Goal: Task Accomplishment & Management: Use online tool/utility

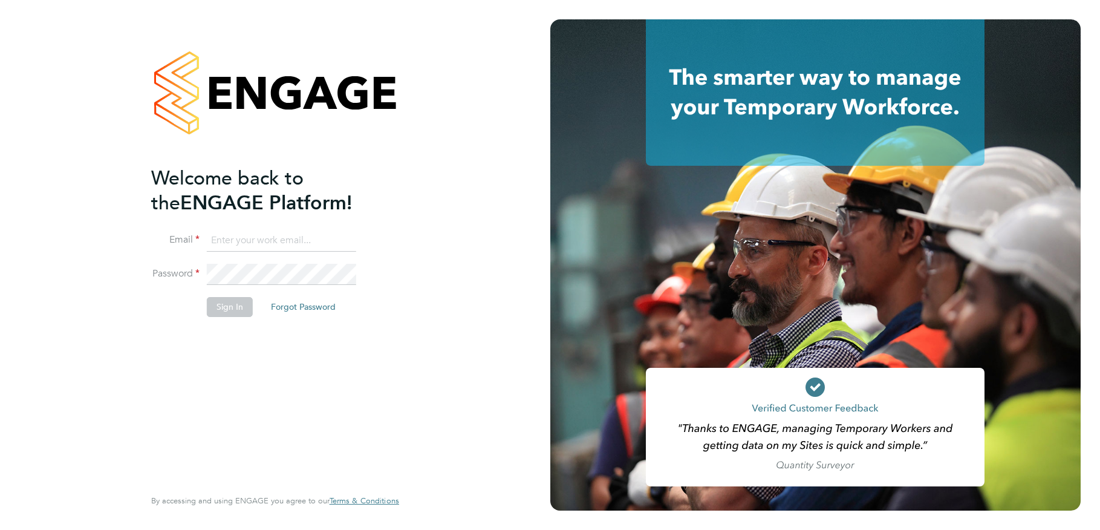
type input "[EMAIL_ADDRESS][DOMAIN_NAME]"
click at [229, 312] on button "Sign In" at bounding box center [230, 306] width 46 height 19
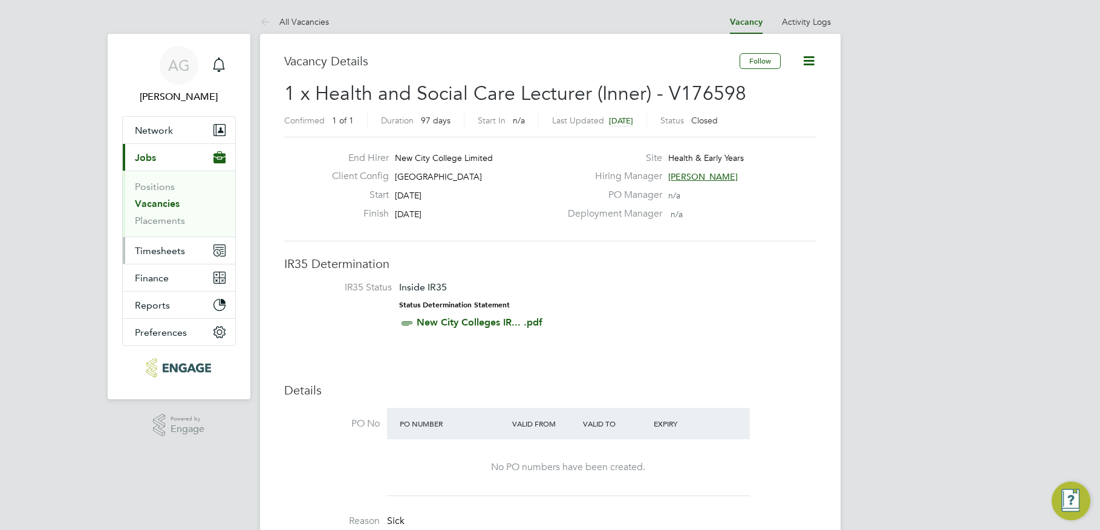
click at [166, 242] on button "Timesheets" at bounding box center [179, 250] width 113 height 27
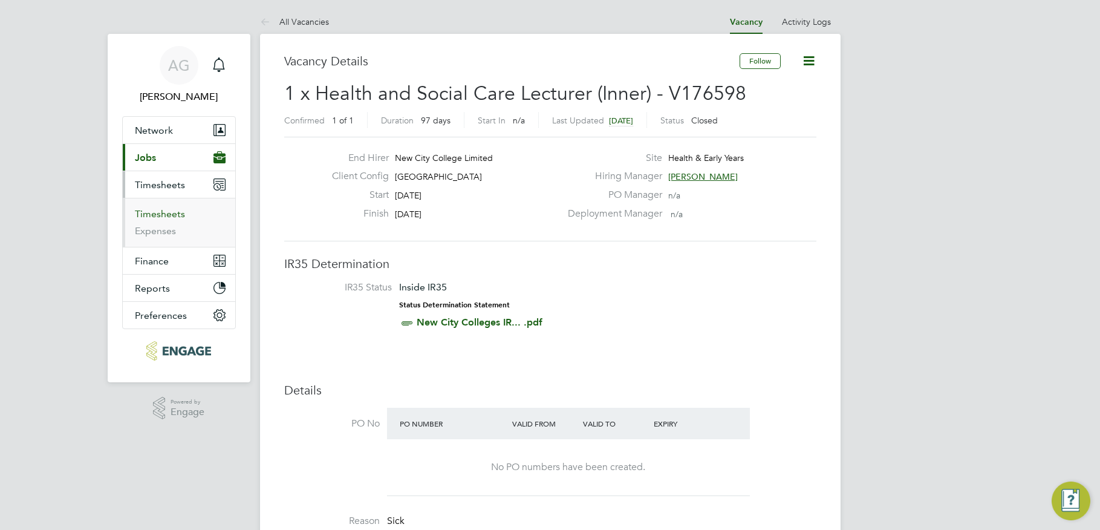
click at [168, 211] on link "Timesheets" at bounding box center [160, 213] width 50 height 11
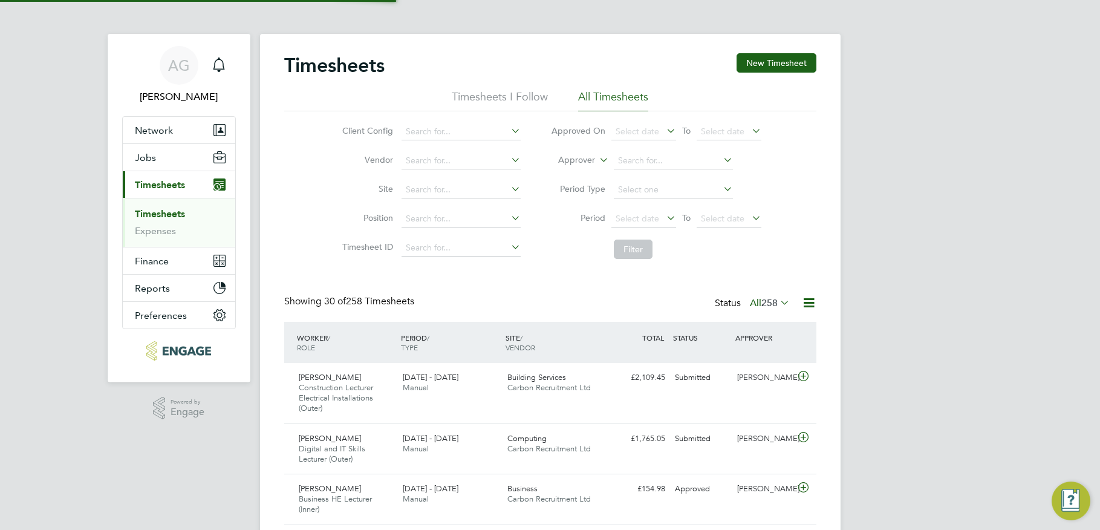
scroll to position [6, 6]
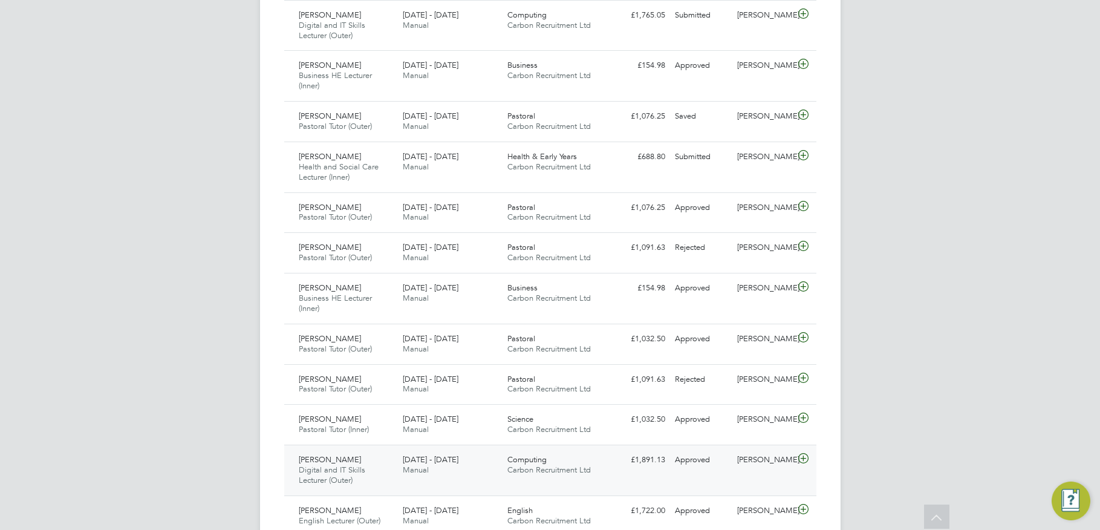
drag, startPoint x: 693, startPoint y: 463, endPoint x: 625, endPoint y: 455, distance: 68.2
click at [693, 463] on div "Approved" at bounding box center [701, 460] width 63 height 20
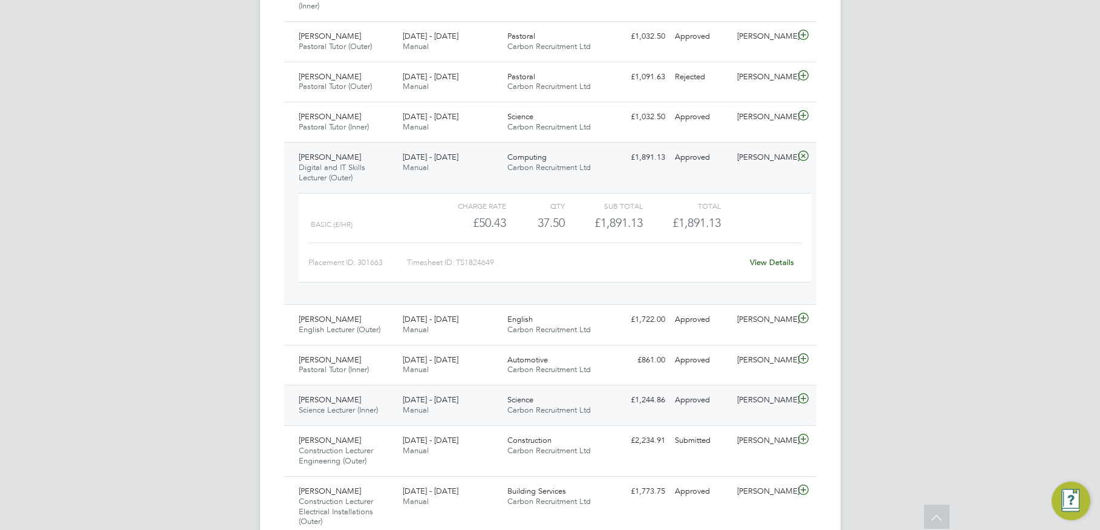
click at [685, 407] on div "Approved" at bounding box center [701, 400] width 63 height 20
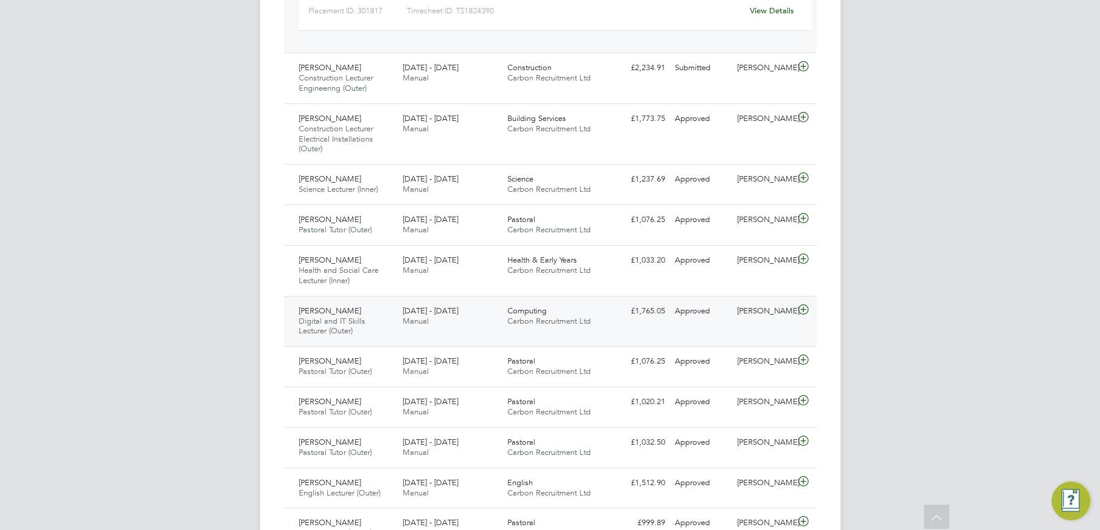
click at [650, 319] on div "£1,765.05 Approved" at bounding box center [638, 311] width 63 height 20
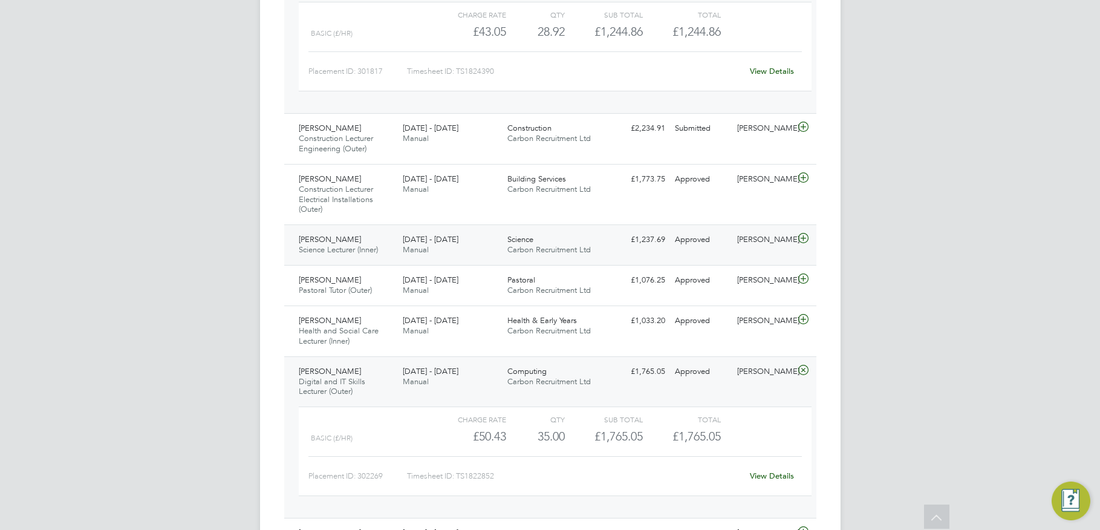
click at [378, 252] on span "Science Lecturer (Inner)" at bounding box center [338, 249] width 79 height 10
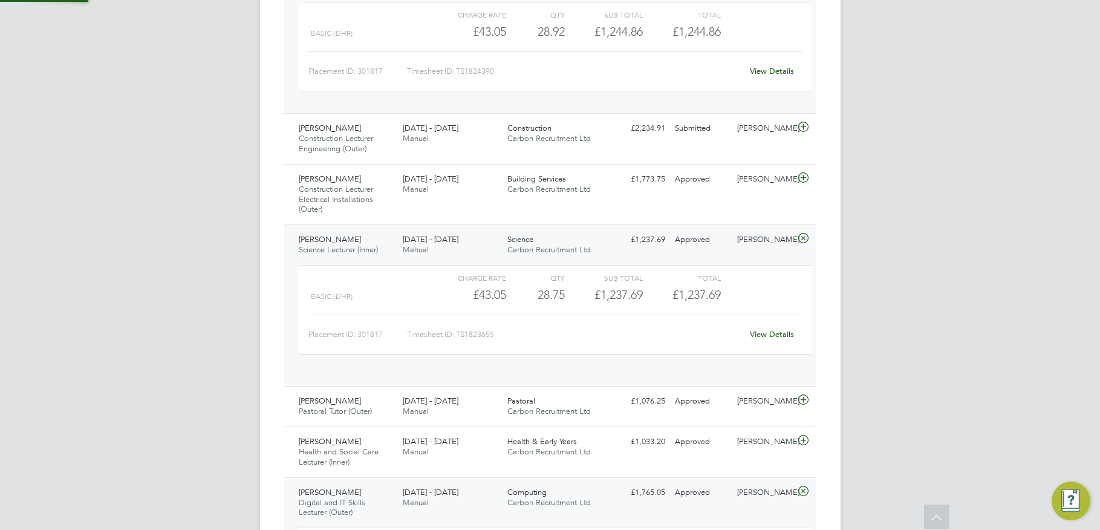
scroll to position [21, 118]
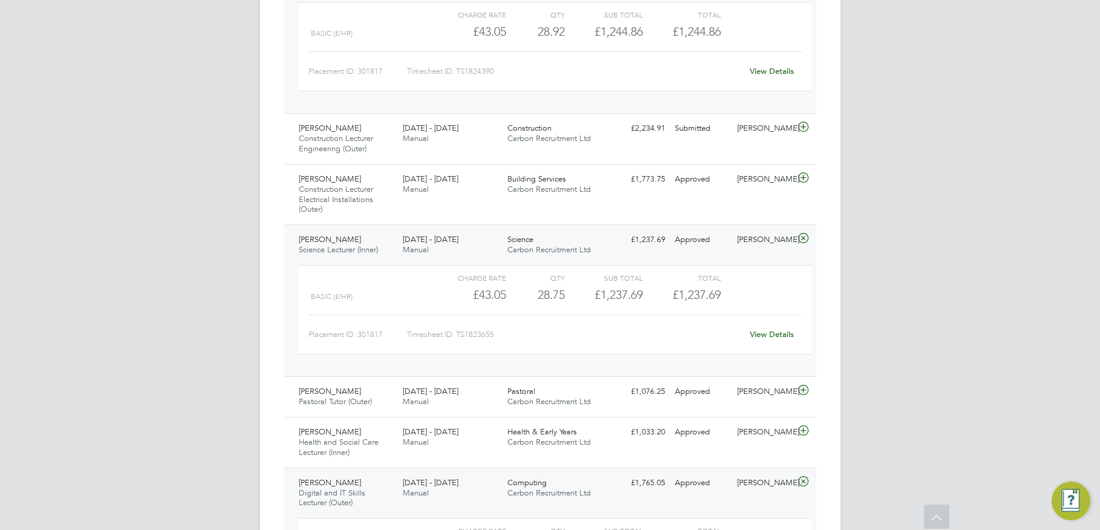
drag, startPoint x: 93, startPoint y: 333, endPoint x: 145, endPoint y: 336, distance: 52.7
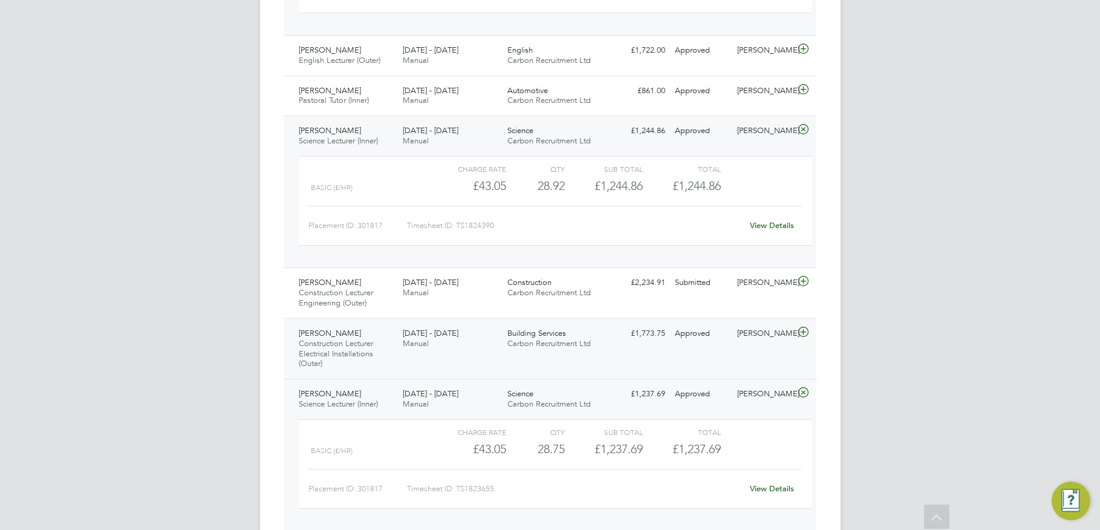
scroll to position [968, 0]
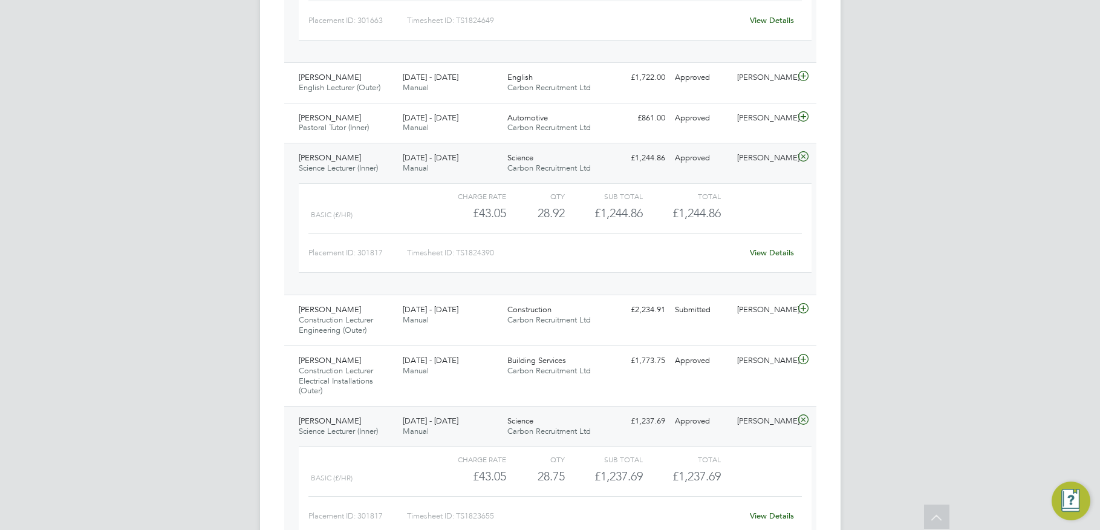
drag, startPoint x: 217, startPoint y: 520, endPoint x: 267, endPoint y: 515, distance: 50.4
click at [217, 520] on div "AG Ajay Gandhi Notifications Applications: Network Team Members Businesses Site…" at bounding box center [550, 148] width 1100 height 2233
drag, startPoint x: 1002, startPoint y: 351, endPoint x: 848, endPoint y: 306, distance: 160.8
click at [1002, 351] on div "AG Ajay Gandhi Notifications Applications: Network Team Members Businesses Site…" at bounding box center [550, 148] width 1100 height 2233
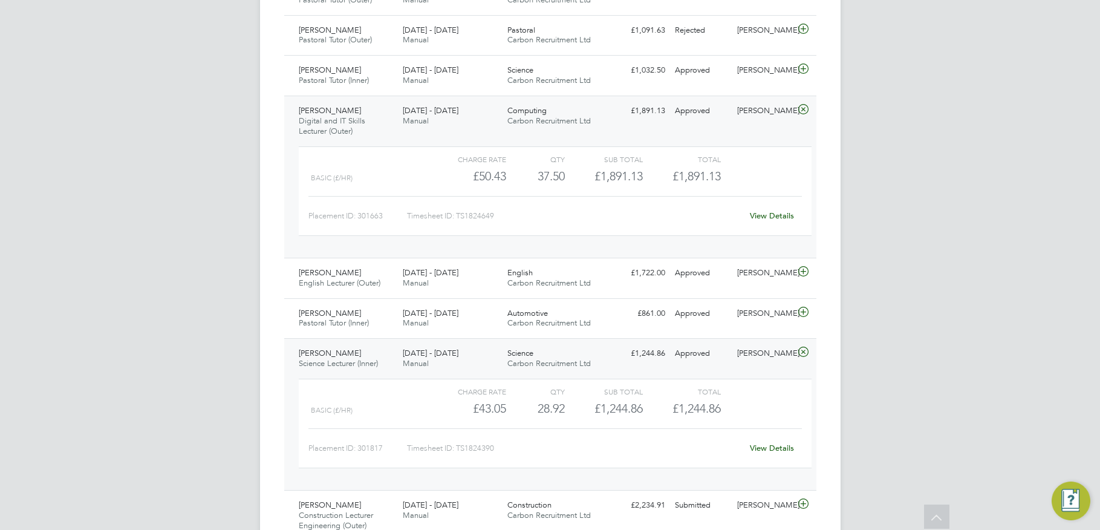
scroll to position [726, 0]
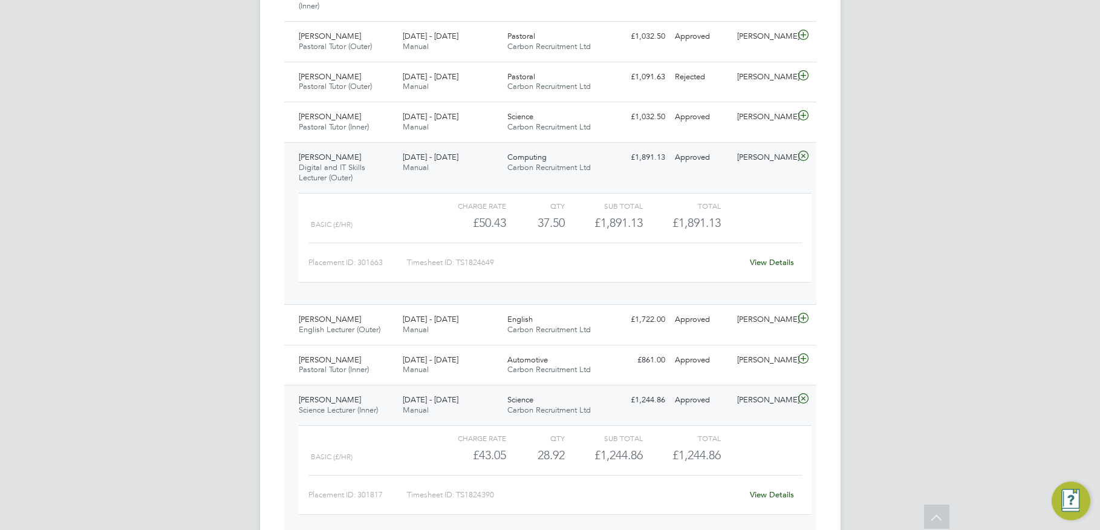
click at [935, 305] on div "AG Ajay Gandhi Notifications Applications: Network Team Members Businesses Site…" at bounding box center [550, 390] width 1100 height 2233
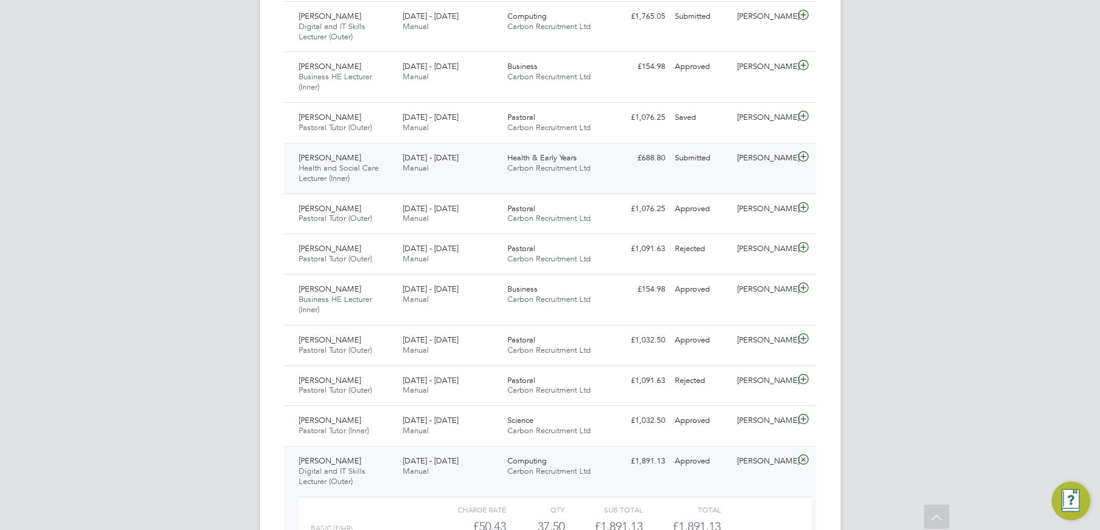
scroll to position [363, 0]
